Goal: Find specific page/section: Find specific page/section

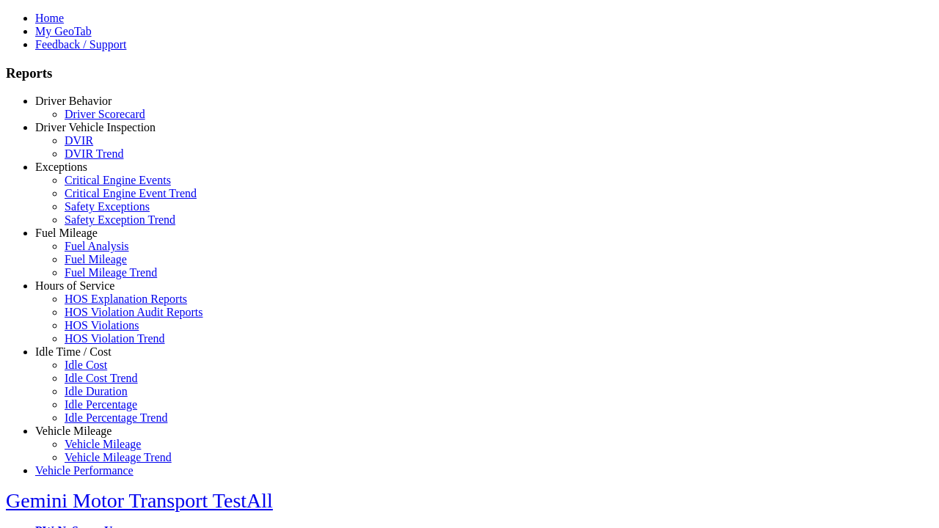
click at [84, 173] on link "Exceptions" at bounding box center [61, 167] width 52 height 12
click at [95, 213] on link "Safety Exceptions" at bounding box center [107, 206] width 85 height 12
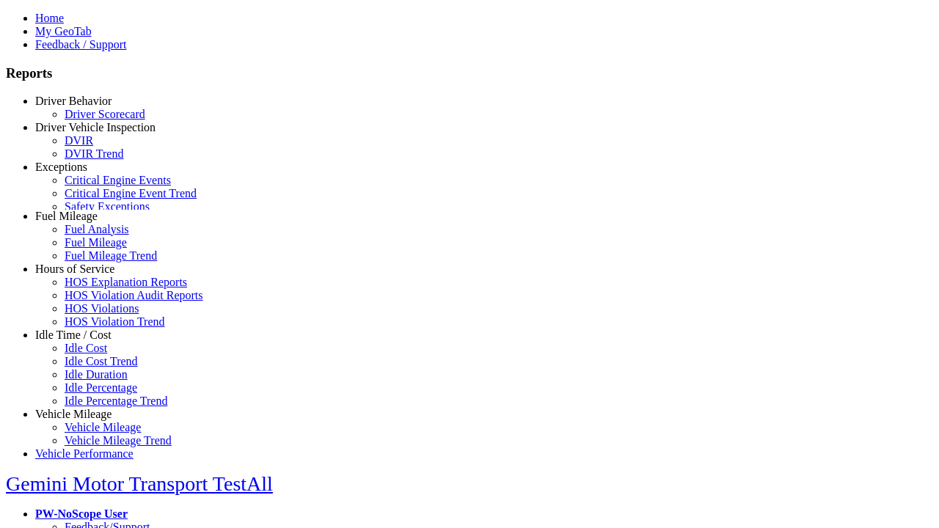
scroll to position [13, 0]
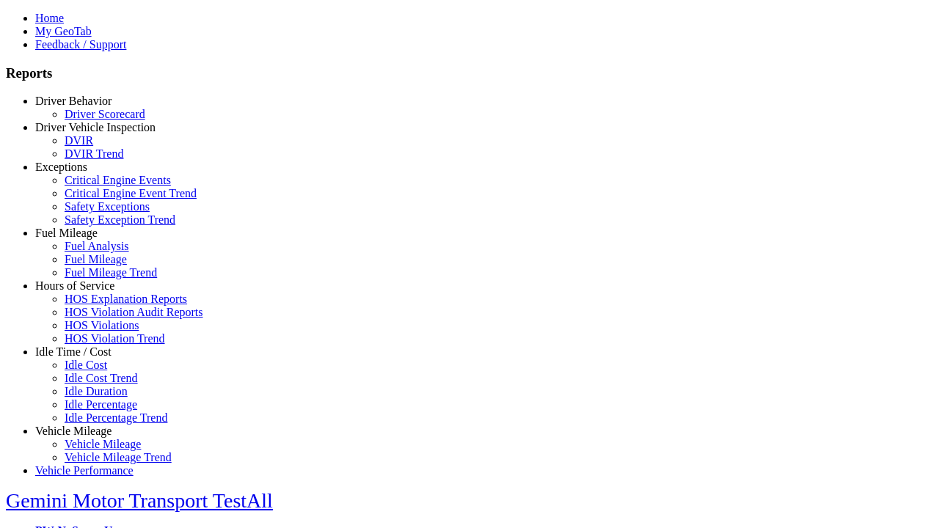
type input "**********"
